Goal: Task Accomplishment & Management: Manage account settings

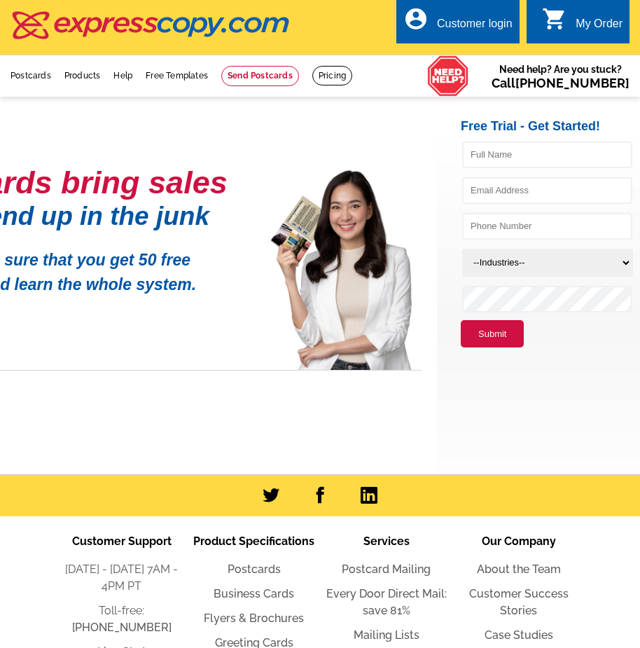
click at [448, 4] on div "account_circle Customer login" at bounding box center [457, 21] width 123 height 44
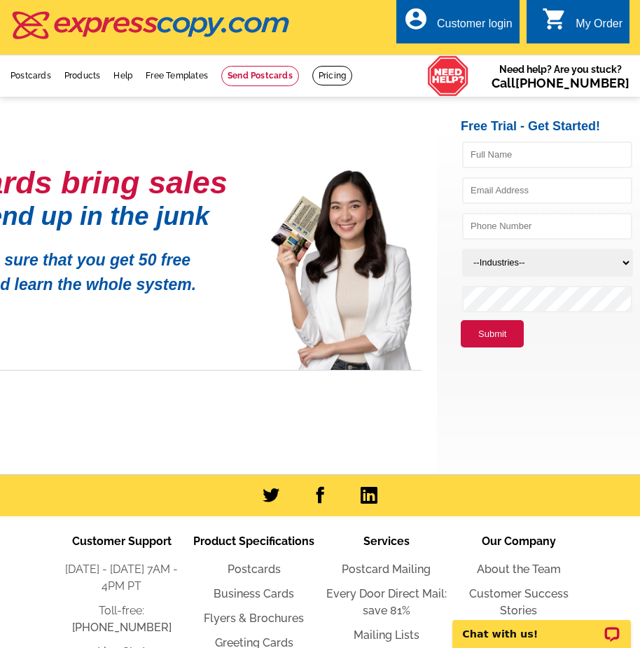
click at [431, 27] on link "account_circle Customer login" at bounding box center [457, 24] width 109 height 18
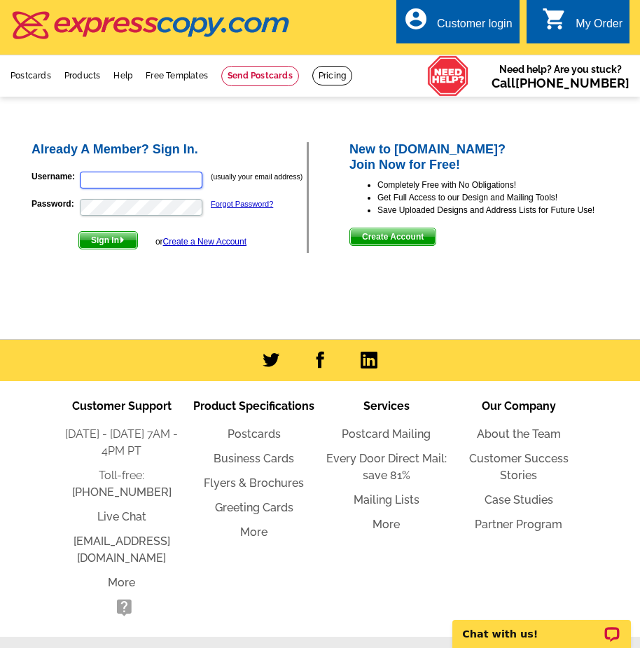
click at [145, 179] on input "Username:" at bounding box center [141, 180] width 123 height 17
type input "janetcavaliere@remax.net"
click at [113, 199] on p "Password: Forgot Password?" at bounding box center [169, 208] width 275 height 20
